Goal: Transaction & Acquisition: Book appointment/travel/reservation

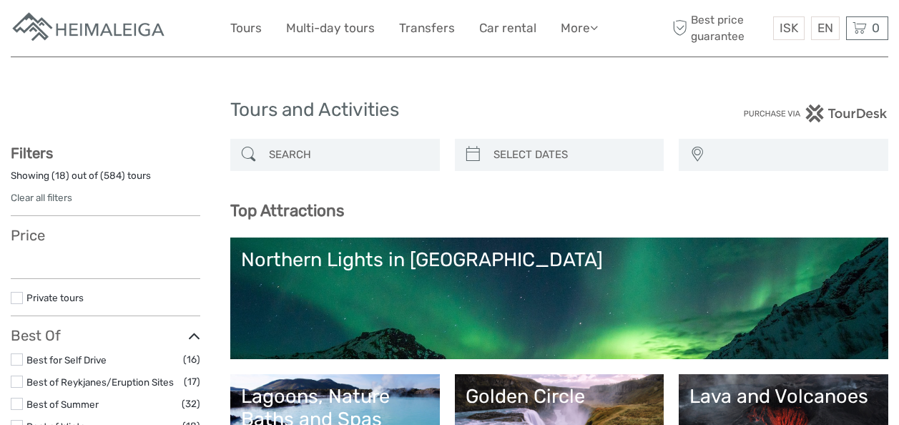
select select
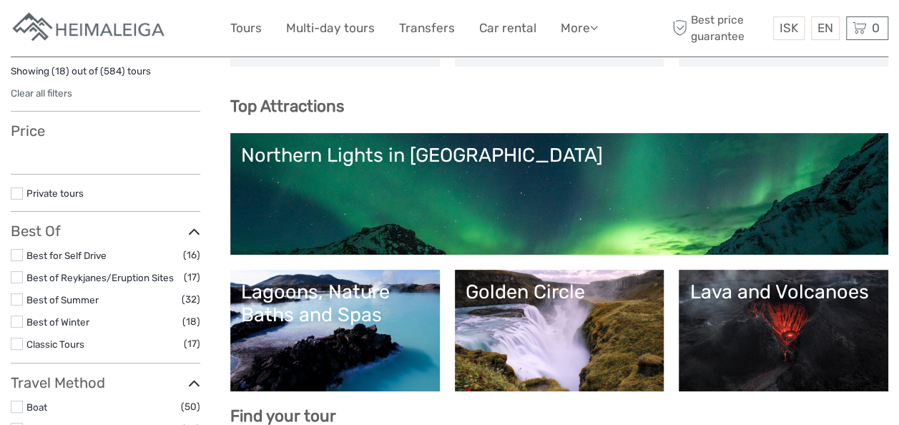
select select
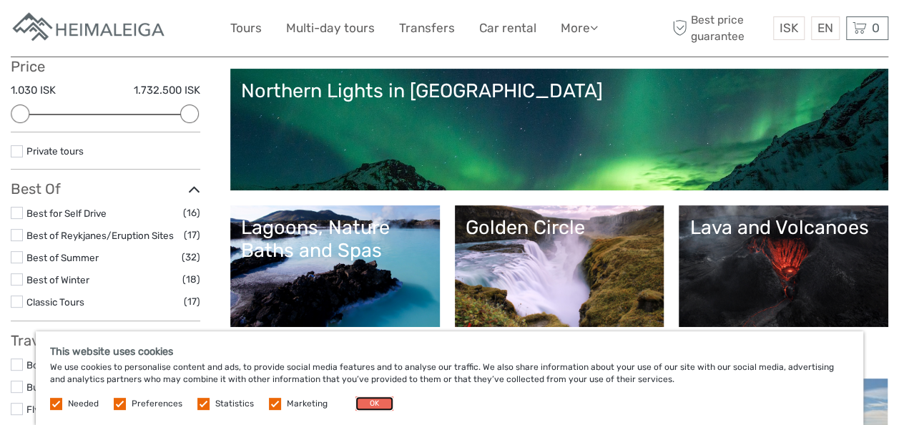
click at [371, 404] on button "OK" at bounding box center [375, 403] width 38 height 14
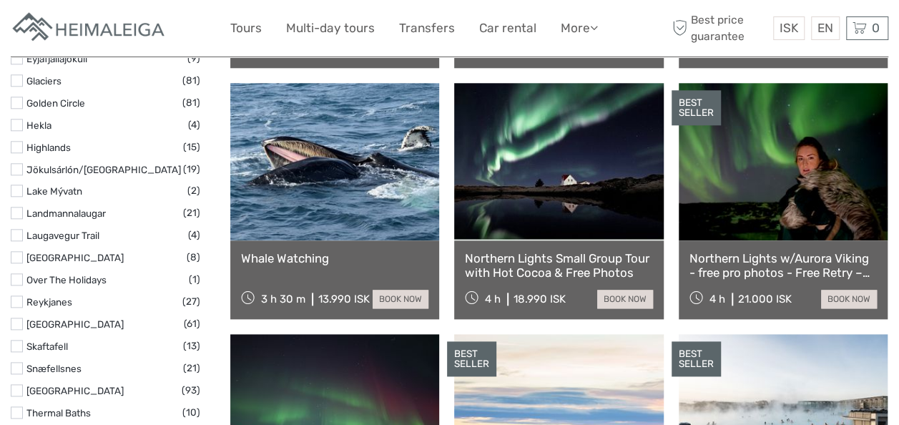
scroll to position [707, 0]
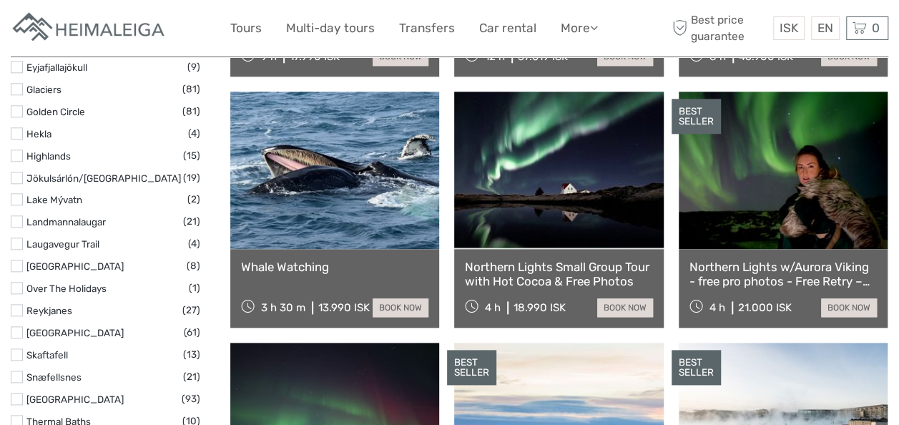
click at [777, 185] on link at bounding box center [783, 170] width 209 height 157
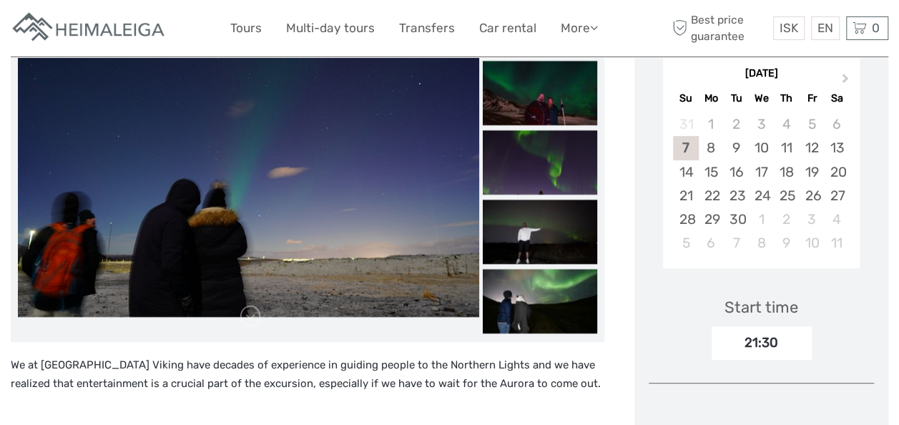
scroll to position [273, 0]
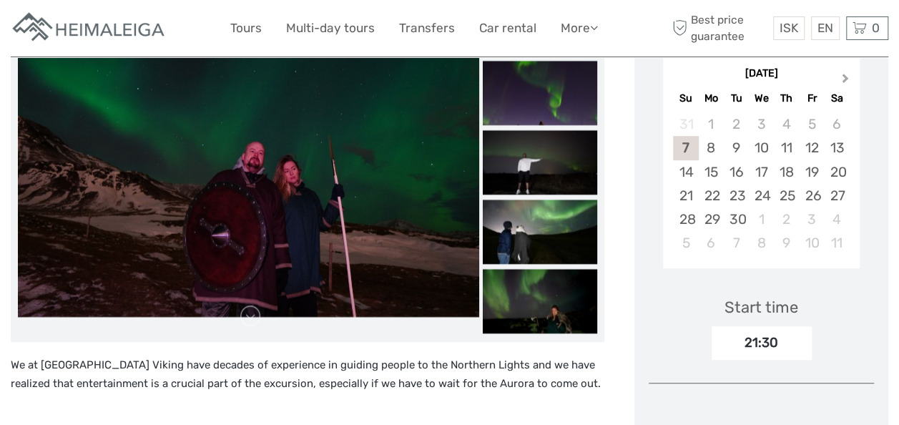
click at [846, 77] on span "Next Month" at bounding box center [846, 81] width 0 height 21
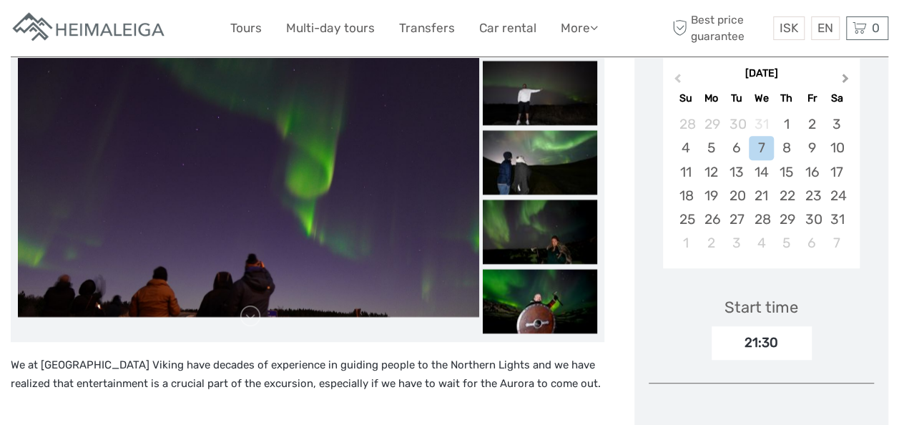
click at [846, 77] on span "Next Month" at bounding box center [846, 81] width 0 height 21
